Goal: Book appointment/travel/reservation

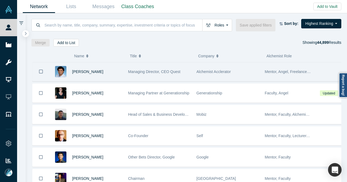
click at [112, 73] on div "[PERSON_NAME]" at bounding box center [97, 72] width 50 height 19
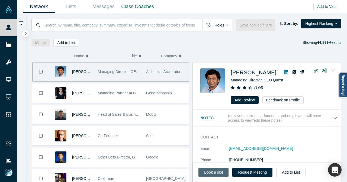
click at [205, 174] on link "Book a slot" at bounding box center [213, 172] width 30 height 9
click at [217, 24] on button "Roles" at bounding box center [217, 25] width 30 height 12
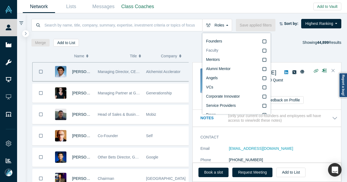
click at [217, 53] on div "Faculty" at bounding box center [212, 51] width 12 height 6
click at [0, 0] on input "Faculty" at bounding box center [0, 0] width 0 height 0
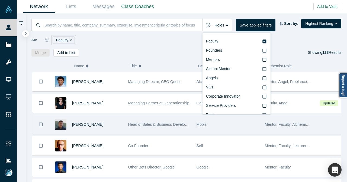
click at [110, 126] on div "[PERSON_NAME]" at bounding box center [97, 124] width 50 height 19
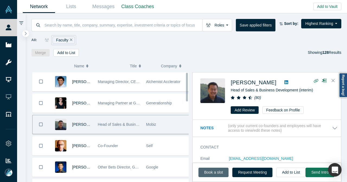
click at [201, 171] on link "Book a slot" at bounding box center [213, 172] width 30 height 9
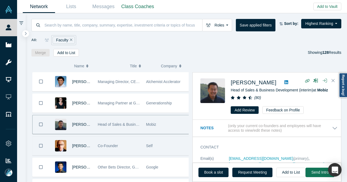
click at [132, 147] on div "Co-Founder" at bounding box center [118, 146] width 43 height 19
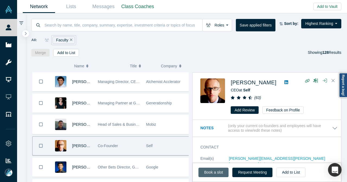
click at [202, 173] on link "Book a slot" at bounding box center [213, 172] width 30 height 9
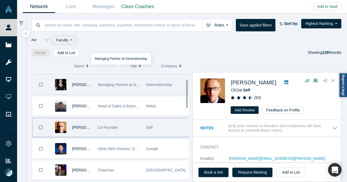
scroll to position [27, 0]
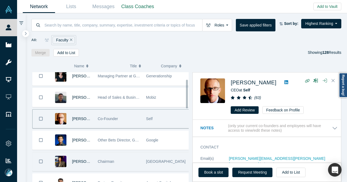
click at [129, 158] on div "Chairman" at bounding box center [118, 161] width 43 height 19
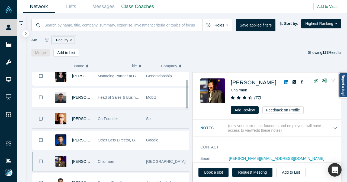
scroll to position [81, 0]
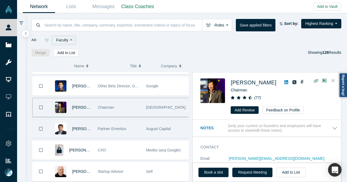
click at [131, 129] on div "Partner Emeritus" at bounding box center [118, 129] width 43 height 19
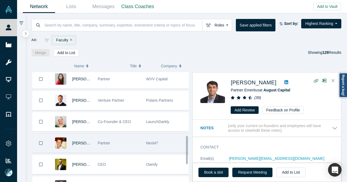
scroll to position [298, 0]
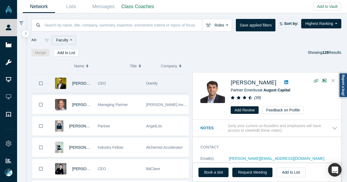
click at [123, 80] on div "CEO" at bounding box center [118, 83] width 43 height 19
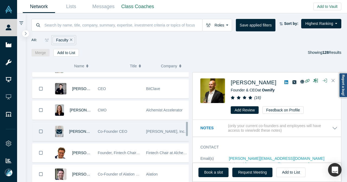
scroll to position [405, 0]
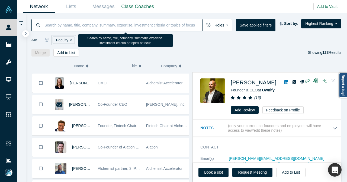
click at [78, 29] on input at bounding box center [123, 25] width 158 height 13
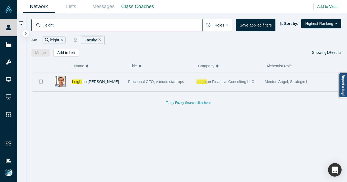
type input "leight"
click at [108, 83] on div "Leight on [PERSON_NAME]" at bounding box center [97, 82] width 50 height 19
